Goal: Communication & Community: Answer question/provide support

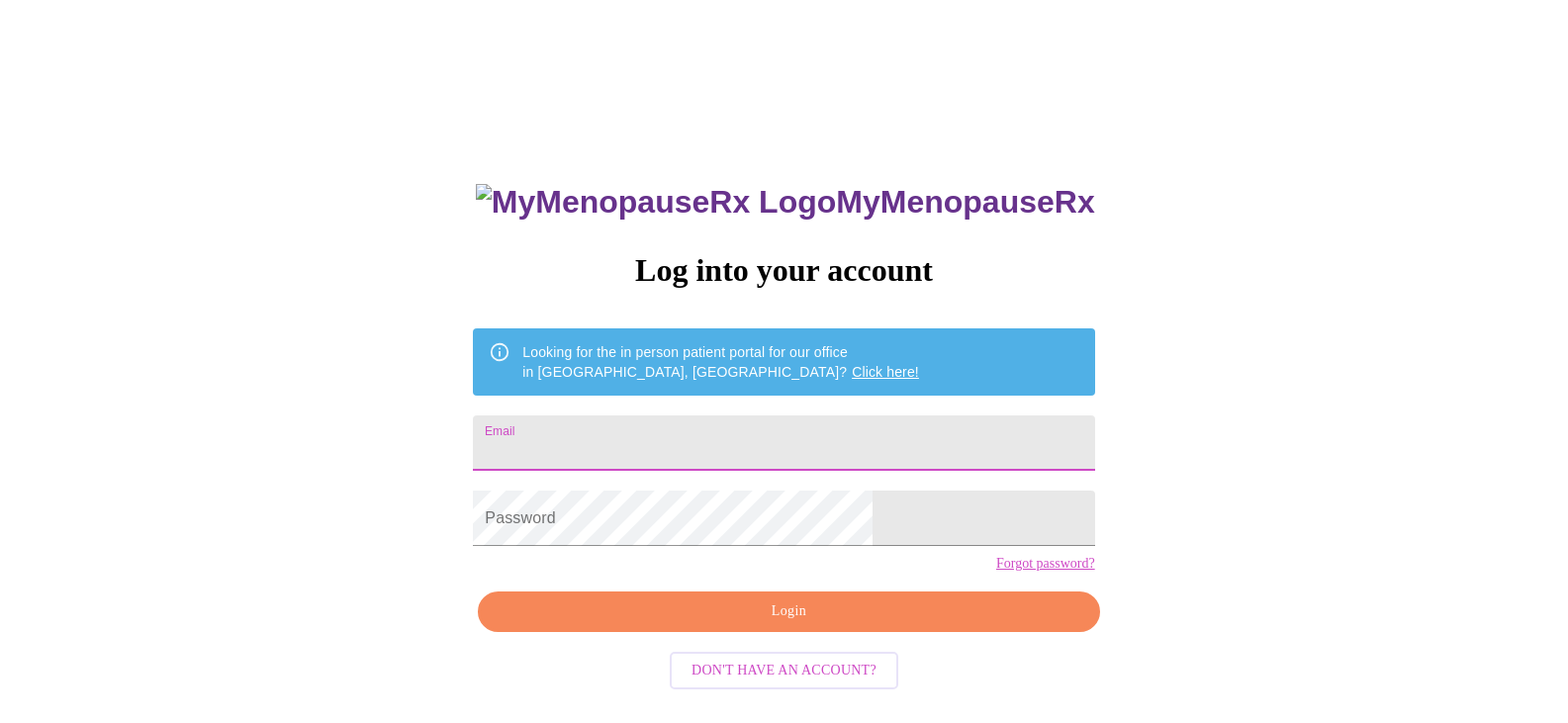
click at [754, 450] on input "Email" at bounding box center [783, 443] width 621 height 56
type input "[EMAIL_ADDRESS][DOMAIN_NAME]"
click at [727, 624] on span "Login" at bounding box center [788, 611] width 576 height 25
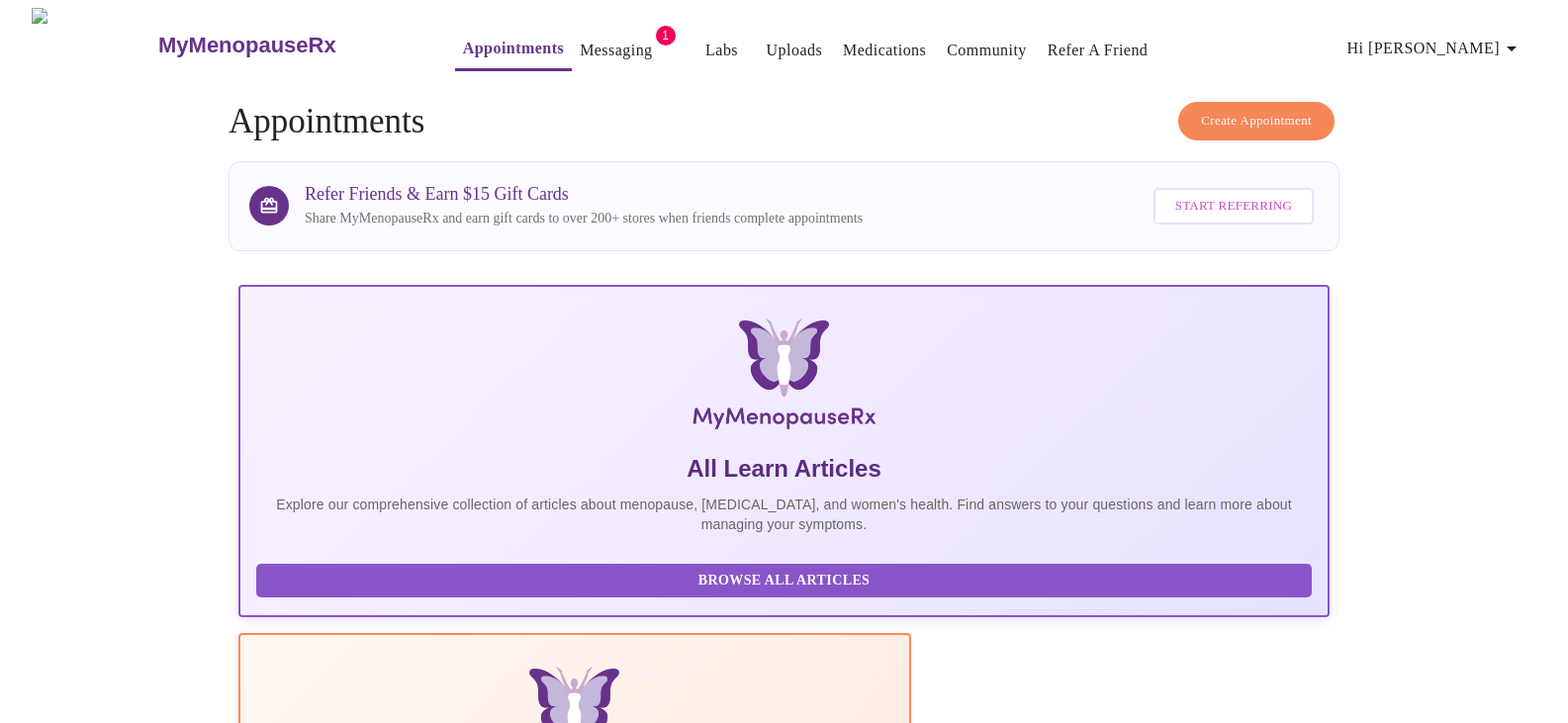
click at [580, 49] on link "Messaging" at bounding box center [615, 51] width 72 height 28
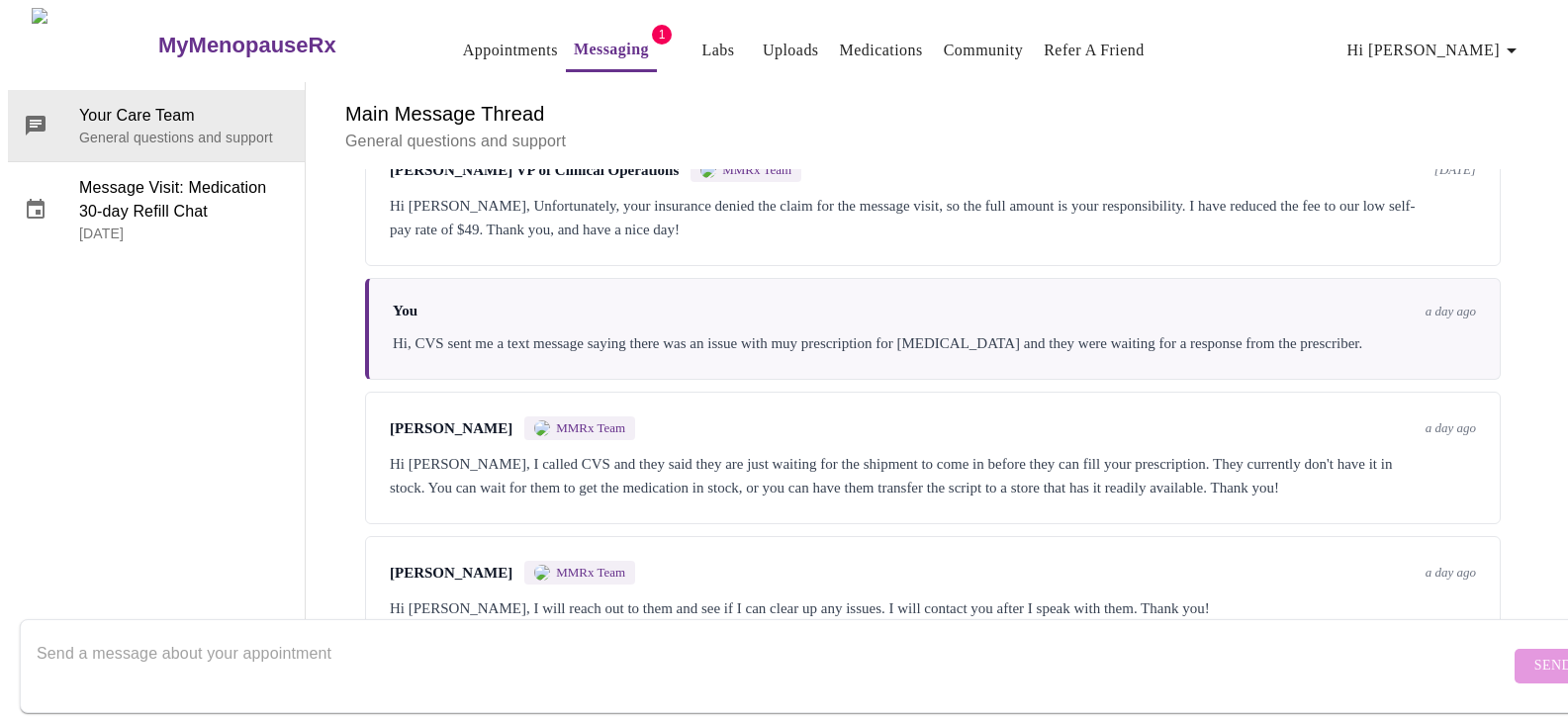
scroll to position [1332, 0]
click at [1011, 596] on div "Hi [PERSON_NAME], I will reach out to them and see if I can clear up any issues…" at bounding box center [933, 608] width 1087 height 24
click at [906, 659] on textarea "Send a message about your appointment" at bounding box center [773, 665] width 1473 height 63
click at [727, 542] on div "[PERSON_NAME] MMRx Team a day ago Hi [PERSON_NAME], I will reach out to them an…" at bounding box center [933, 590] width 1135 height 109
click at [761, 452] on div "Hi [PERSON_NAME], I called CVS and they said they are just waiting for the ship…" at bounding box center [933, 476] width 1087 height 48
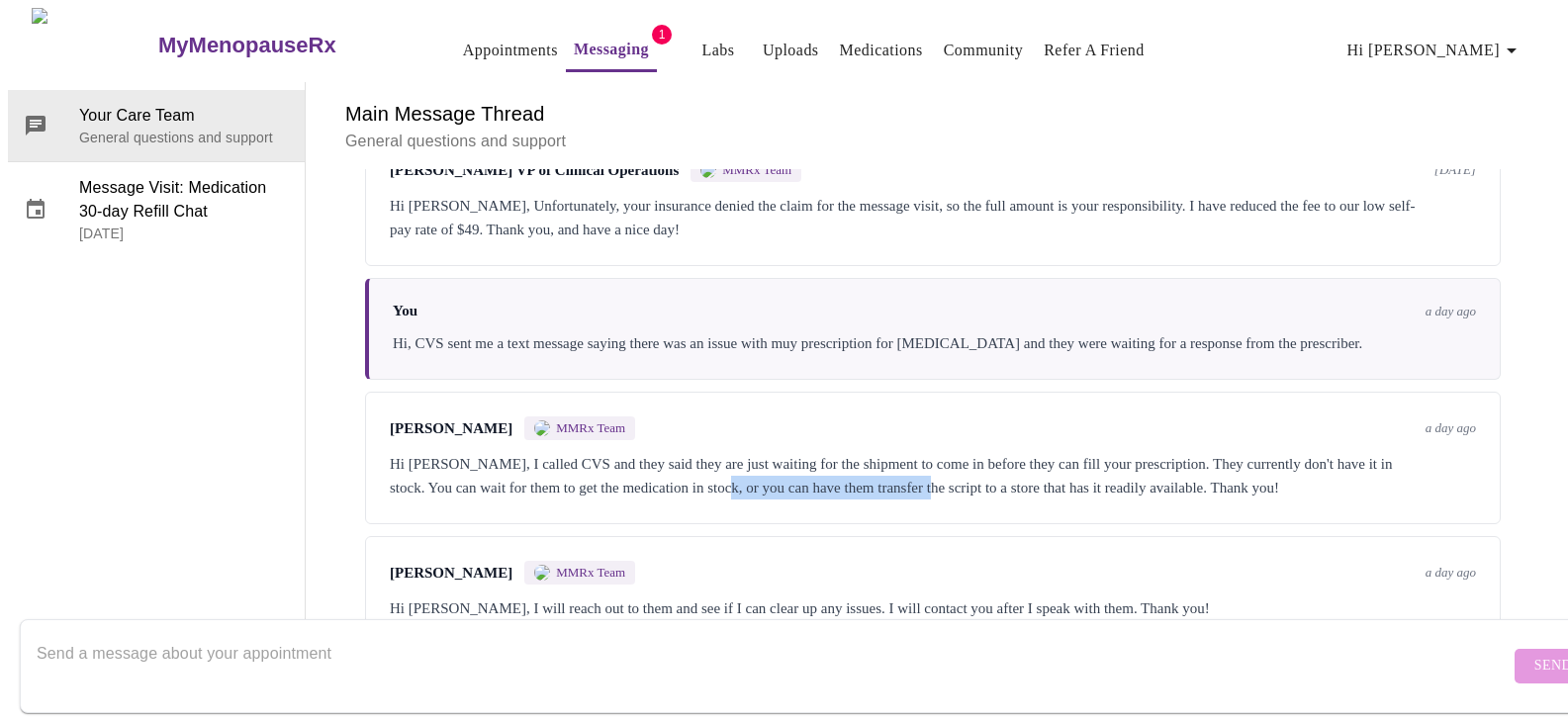
drag, startPoint x: 772, startPoint y: 390, endPoint x: 980, endPoint y: 404, distance: 208.5
click at [985, 452] on div "Hi [PERSON_NAME], I called CVS and they said they are just waiting for the ship…" at bounding box center [933, 476] width 1087 height 48
click at [980, 452] on div "Hi [PERSON_NAME], I called CVS and they said they are just waiting for the ship…" at bounding box center [933, 476] width 1087 height 48
click at [980, 431] on div "[PERSON_NAME] MMRx Team a day ago Hi [PERSON_NAME], I called CVS and they said …" at bounding box center [933, 458] width 1135 height 133
click at [941, 560] on div "[PERSON_NAME] MMRx Team a day ago" at bounding box center [933, 572] width 1087 height 24
